Goal: Find specific page/section: Find specific page/section

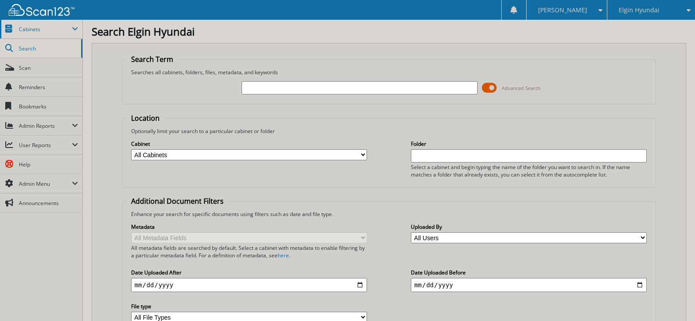
click at [60, 29] on span "Cabinets" at bounding box center [45, 28] width 53 height 7
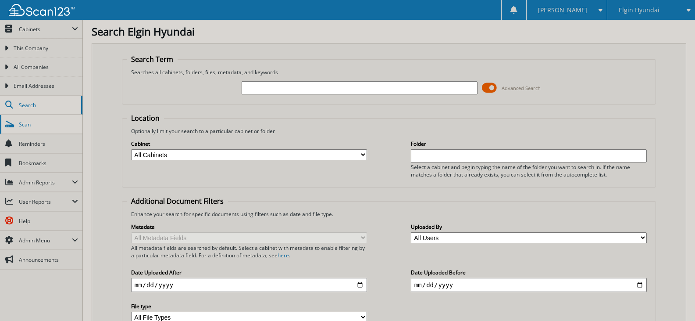
click at [52, 123] on span "Scan" at bounding box center [48, 124] width 59 height 7
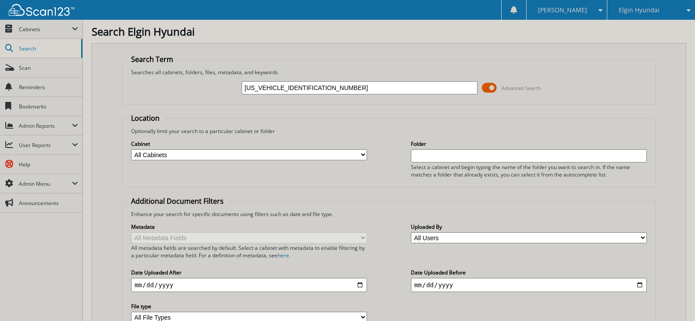
type input "KM8R3DGE2SU947569"
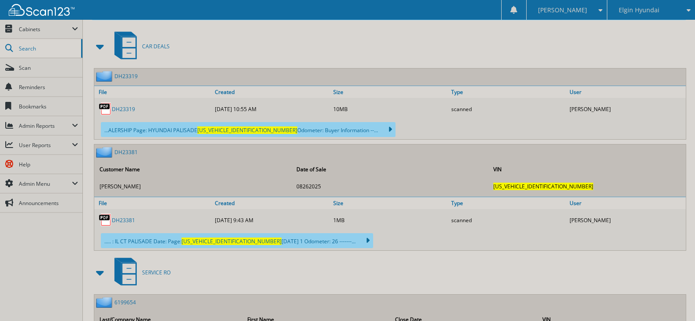
scroll to position [351, 0]
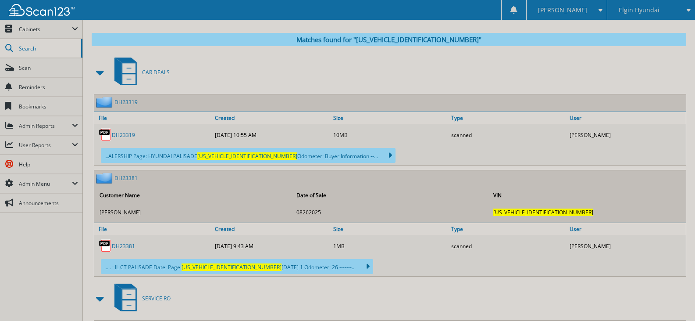
click at [120, 137] on link "DH23319" at bounding box center [123, 134] width 23 height 7
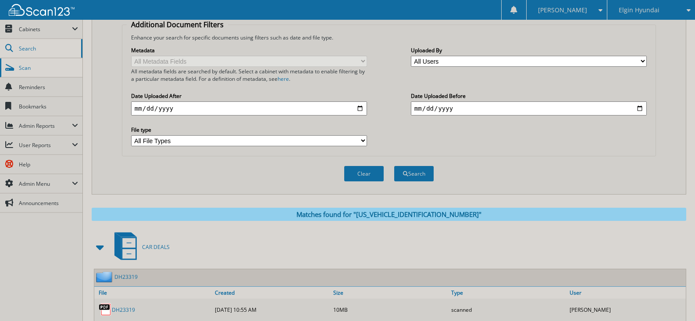
scroll to position [175, 0]
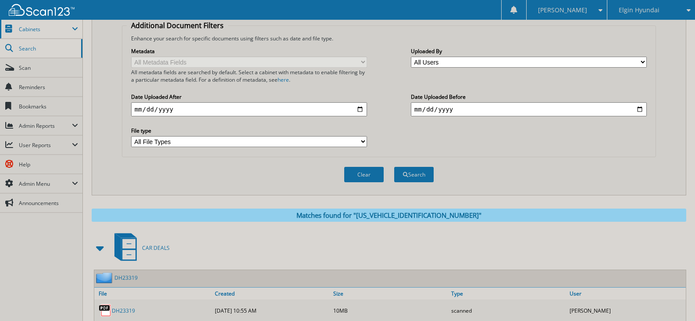
click at [47, 31] on span "Cabinets" at bounding box center [45, 28] width 53 height 7
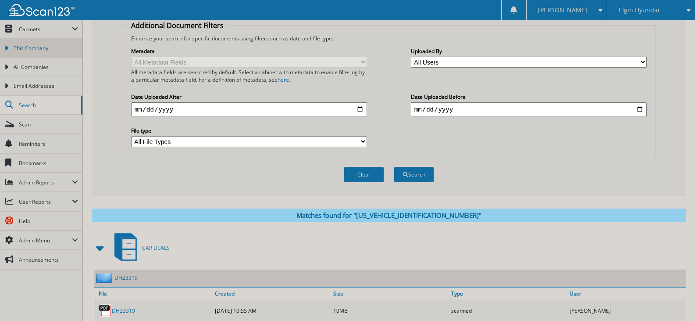
click at [45, 46] on span "This Company" at bounding box center [46, 48] width 64 height 8
